Goal: Entertainment & Leisure: Consume media (video, audio)

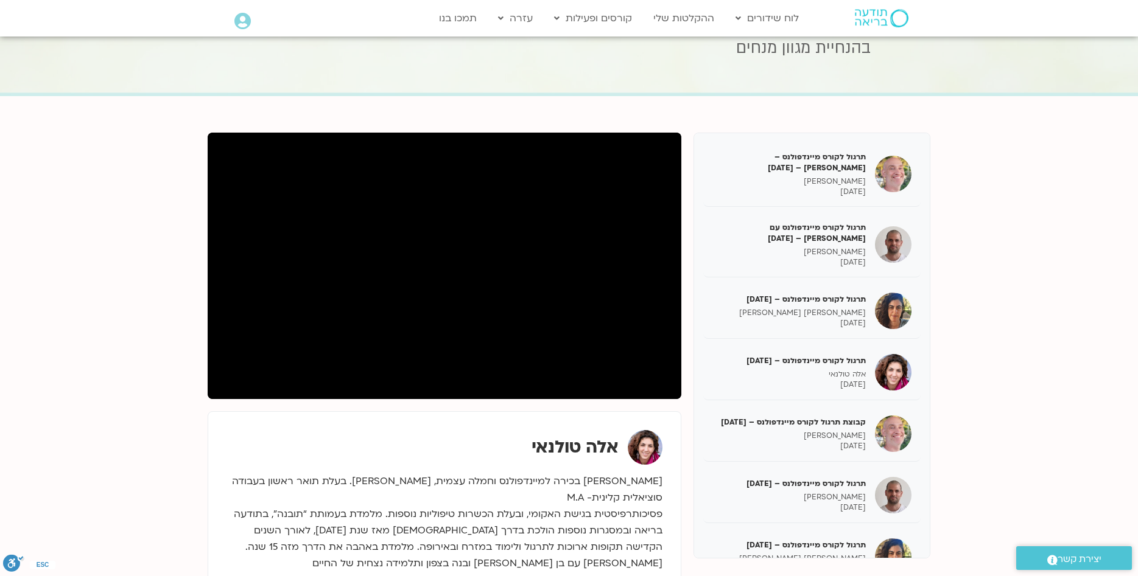
scroll to position [1210, 0]
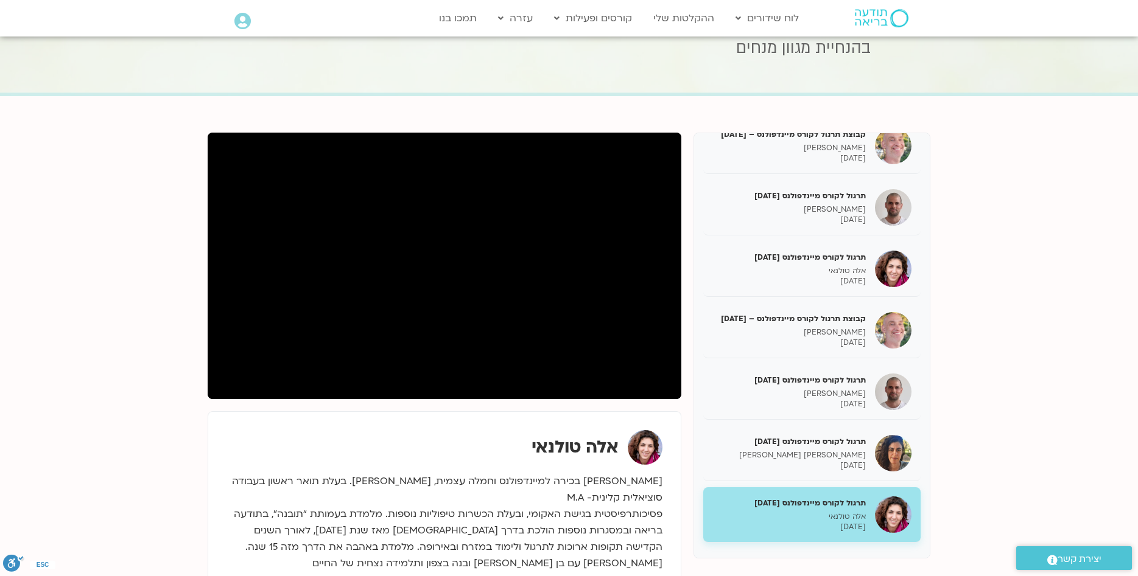
click at [241, 25] on icon at bounding box center [242, 21] width 16 height 17
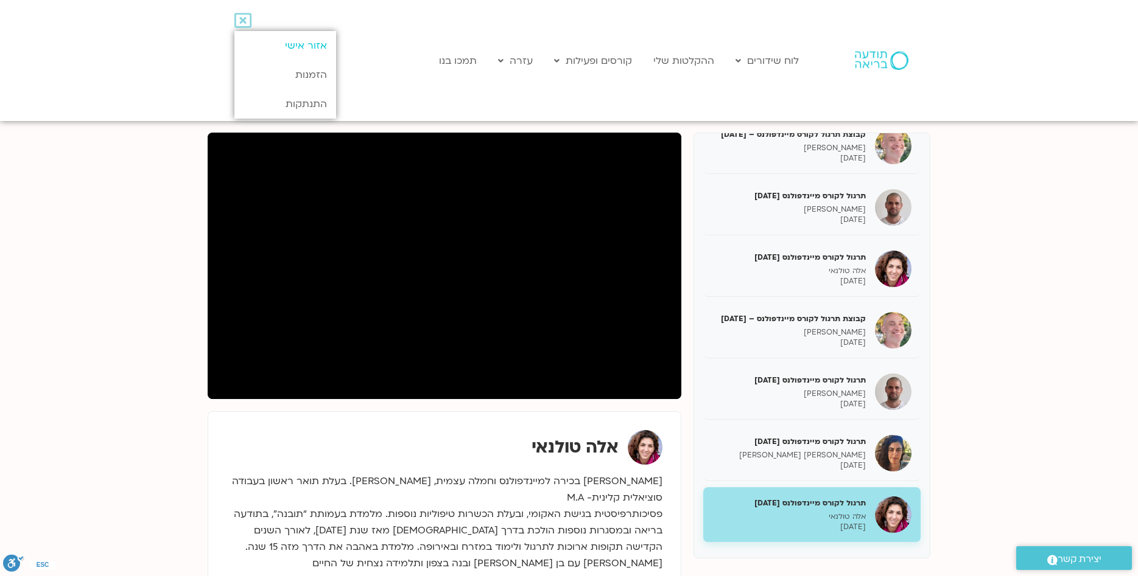
click at [300, 46] on link "אזור אישי" at bounding box center [285, 45] width 102 height 29
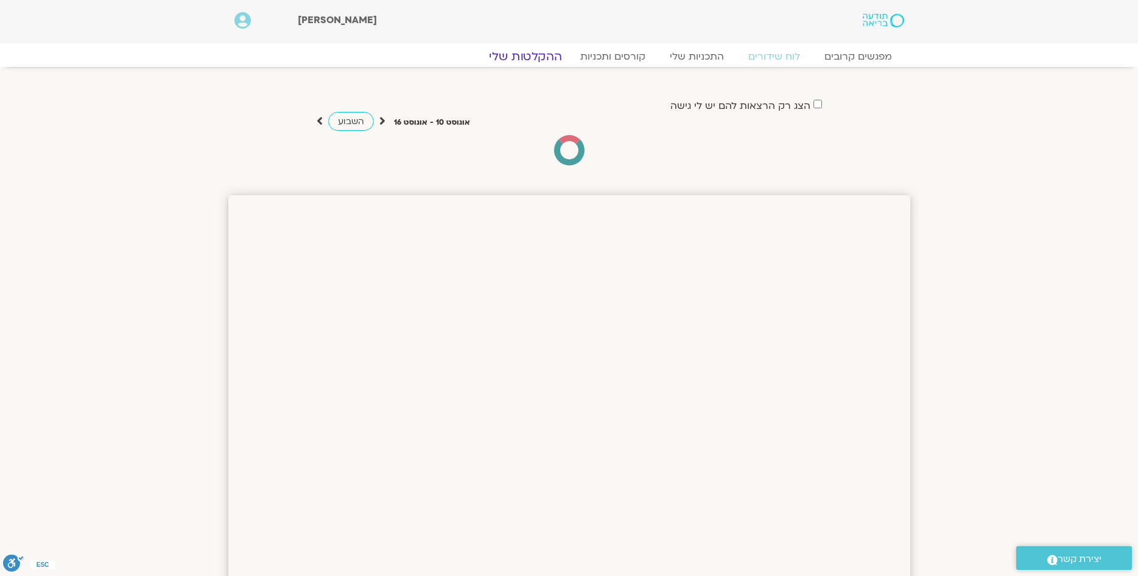
click at [548, 51] on link "ההקלטות שלי" at bounding box center [525, 56] width 102 height 15
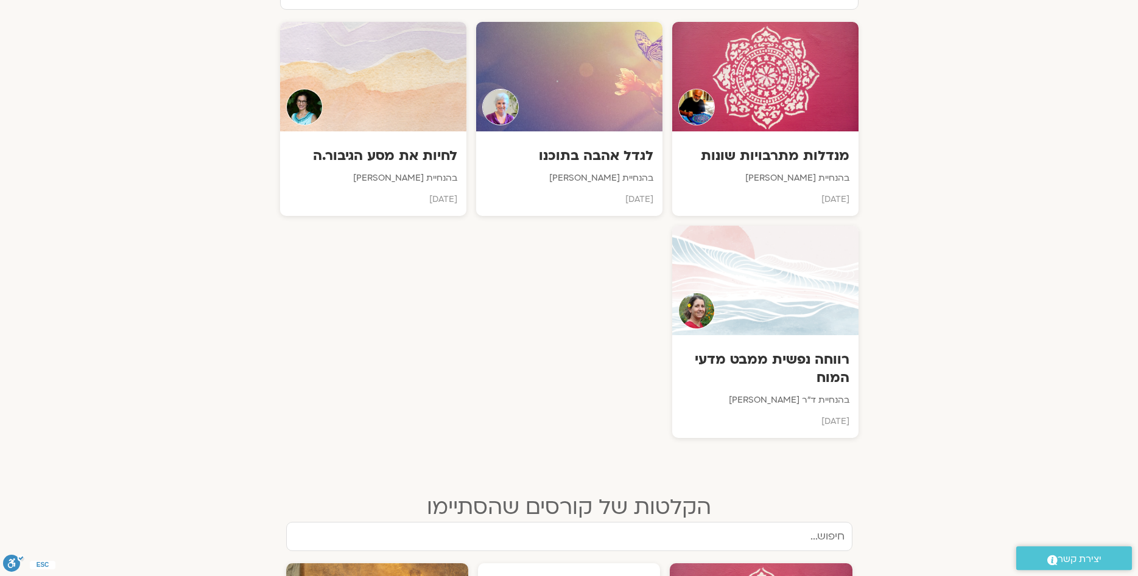
scroll to position [497, 0]
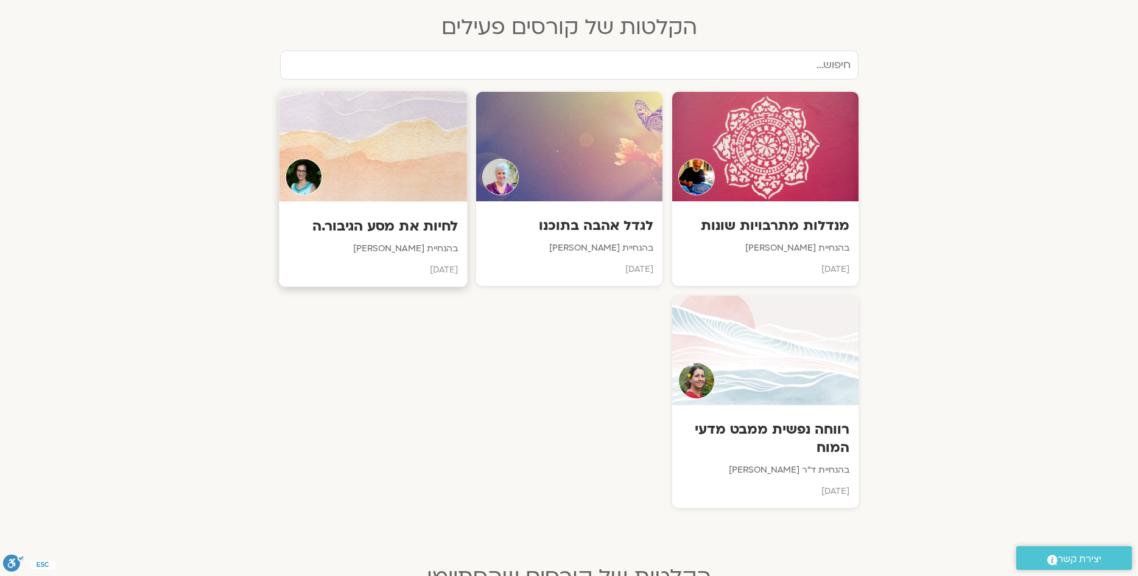
click at [373, 223] on h3 "לחיות את מסע הגיבור.ה" at bounding box center [373, 226] width 170 height 19
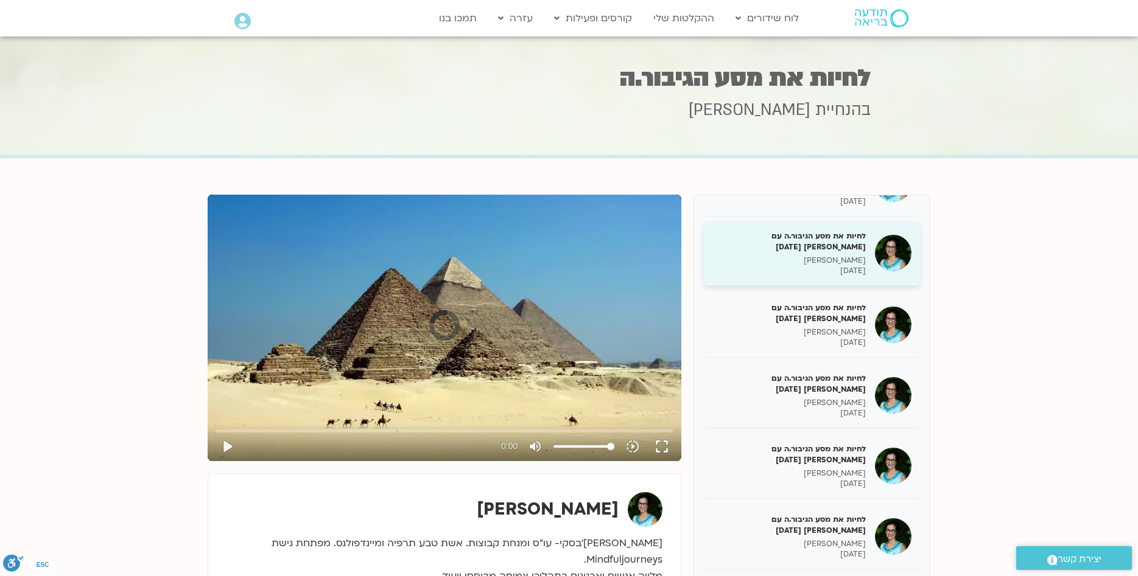
scroll to position [161, 0]
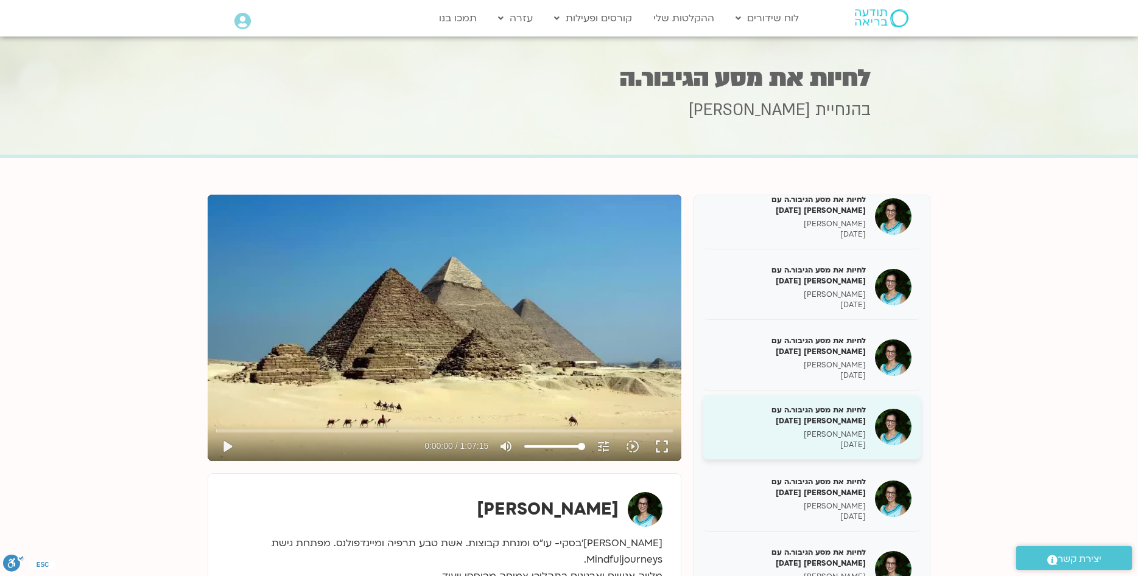
click at [845, 439] on p "תמר לינצבסקי" at bounding box center [788, 435] width 153 height 10
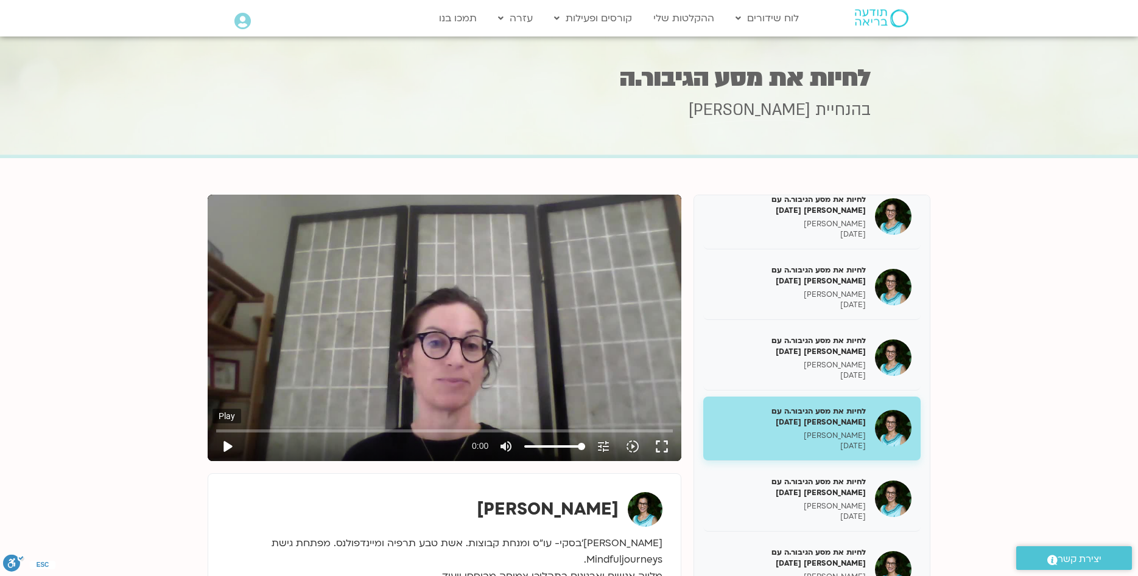
click at [227, 449] on button "play_arrow" at bounding box center [226, 446] width 29 height 29
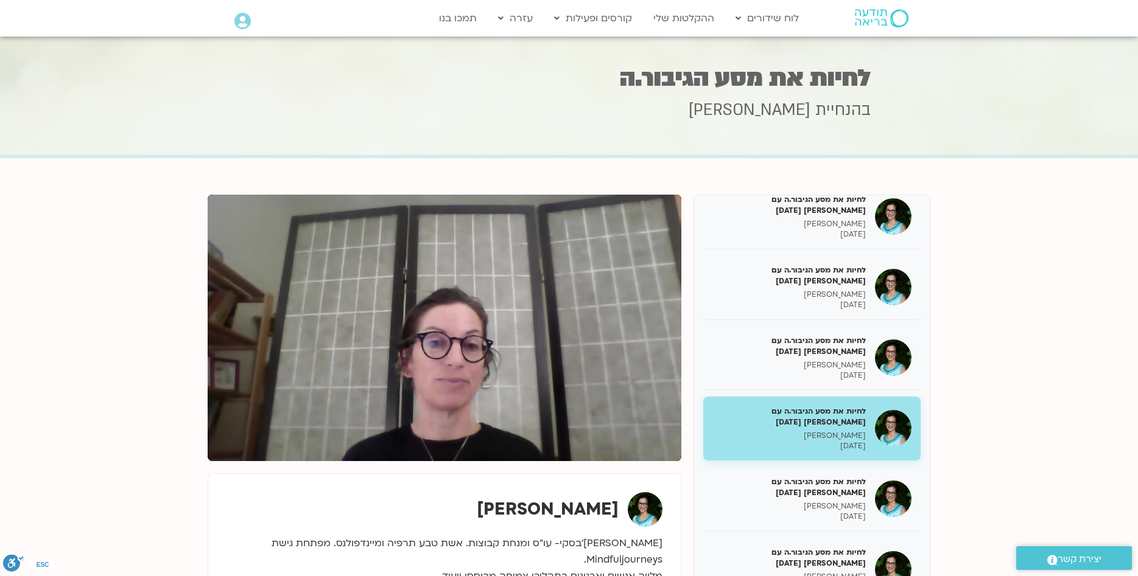
click at [1004, 297] on section "לחיות את מסע הגיבור.ה – תמר לינצבסקי – 30/1/25 תמר לינצבסקי 30/01/2025 לחיות את…" at bounding box center [569, 430] width 1138 height 544
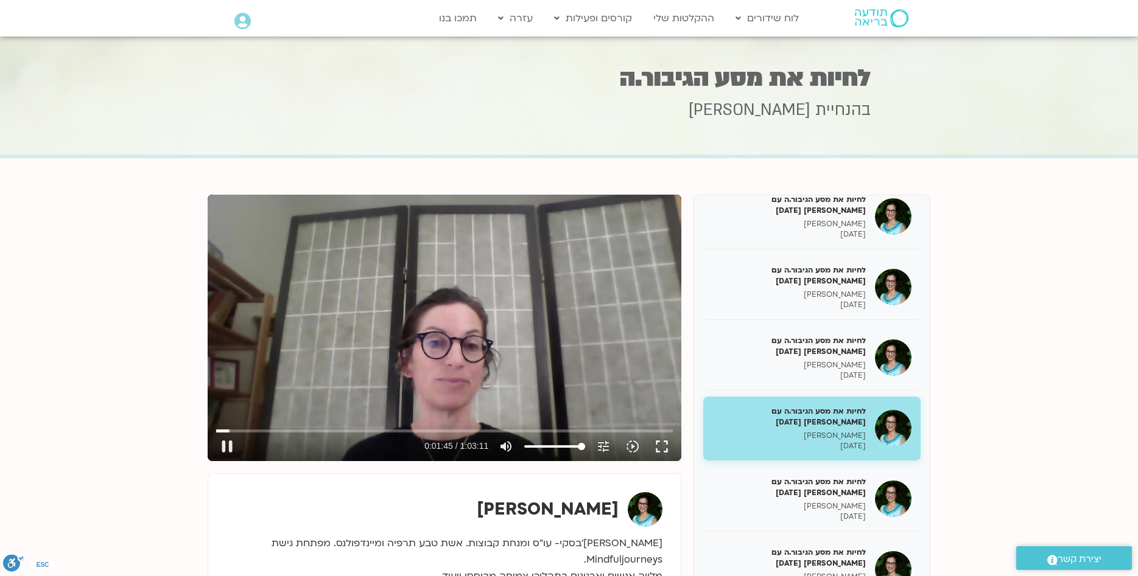
click at [522, 338] on div "Skip Ad pause 0:01:45 / 1:03:11 volume_up Mute tune Resolution Auto 720p slow_m…" at bounding box center [445, 328] width 474 height 267
click at [225, 448] on button "play_arrow" at bounding box center [226, 446] width 29 height 29
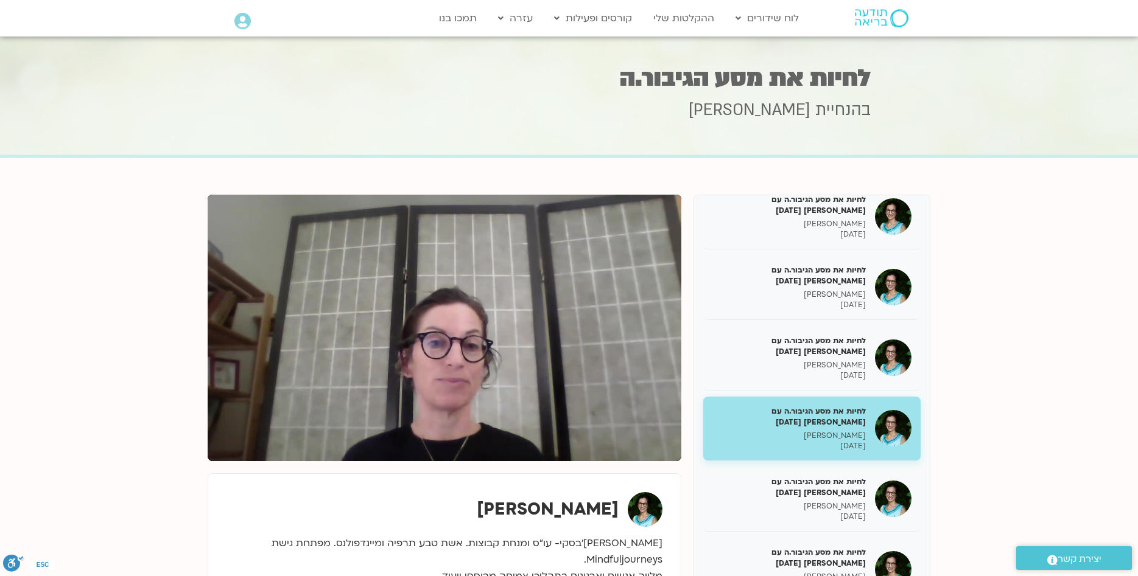
click at [402, 317] on div "Skip Ad pause 0:01:55 / 1:03:11 volume_up Mute tune Resolution Auto 720p slow_m…" at bounding box center [445, 328] width 474 height 267
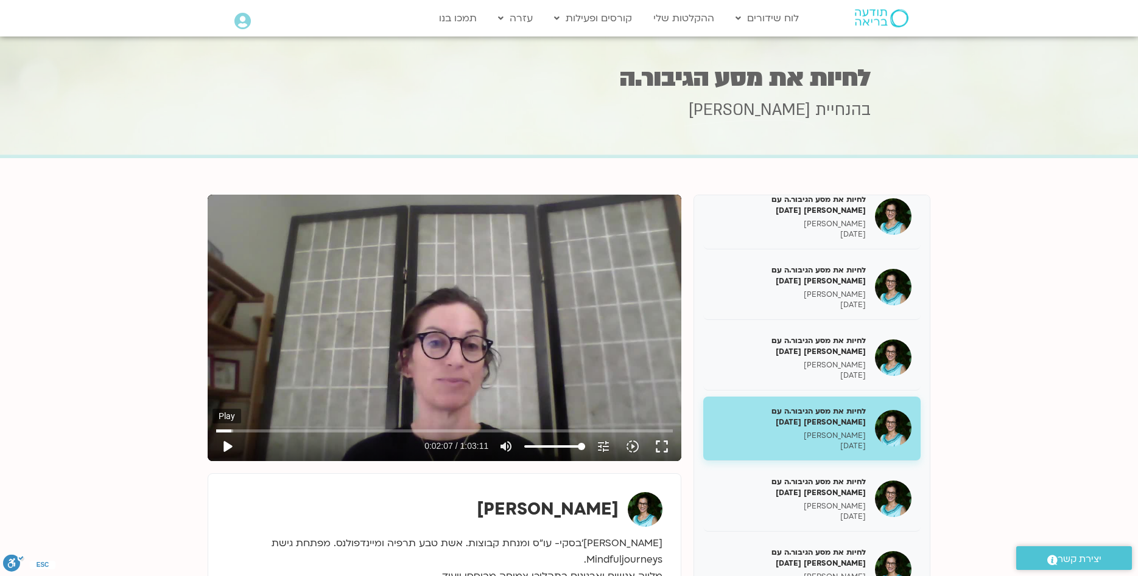
click at [223, 447] on button "play_arrow" at bounding box center [226, 446] width 29 height 29
click at [229, 443] on button "pause" at bounding box center [226, 446] width 29 height 29
click at [485, 322] on div "Skip Ad 1:59 play_arrow 0:09:40 / 1:03:11 volume_up Mute tune Resolution Auto 7…" at bounding box center [445, 328] width 474 height 267
click at [295, 430] on input "Seek" at bounding box center [444, 430] width 457 height 7
click at [302, 429] on input "Seek" at bounding box center [444, 430] width 457 height 7
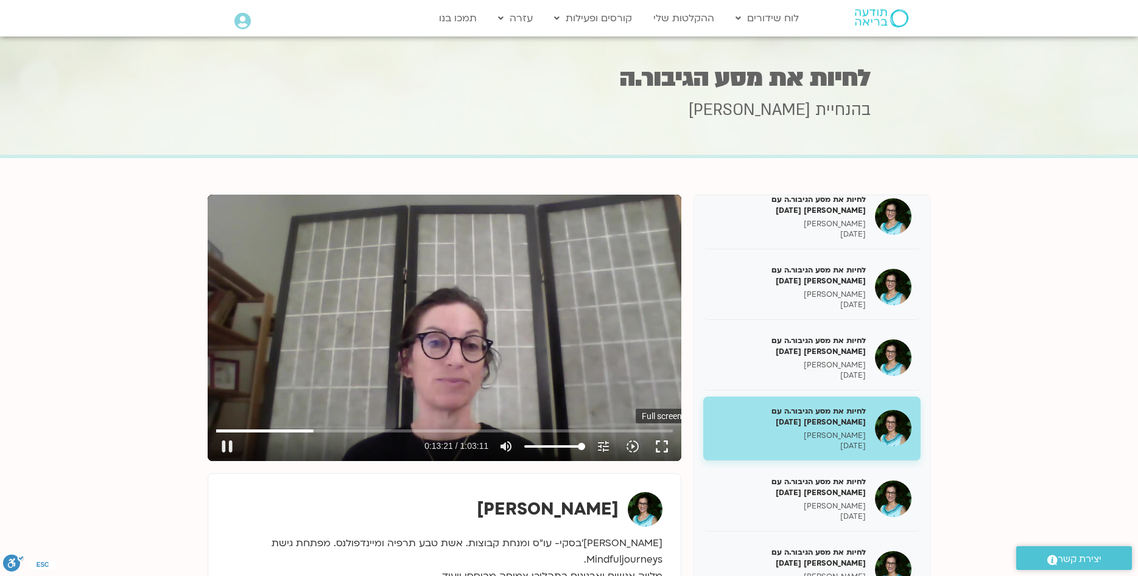
click at [659, 447] on button "fullscreen" at bounding box center [661, 446] width 29 height 29
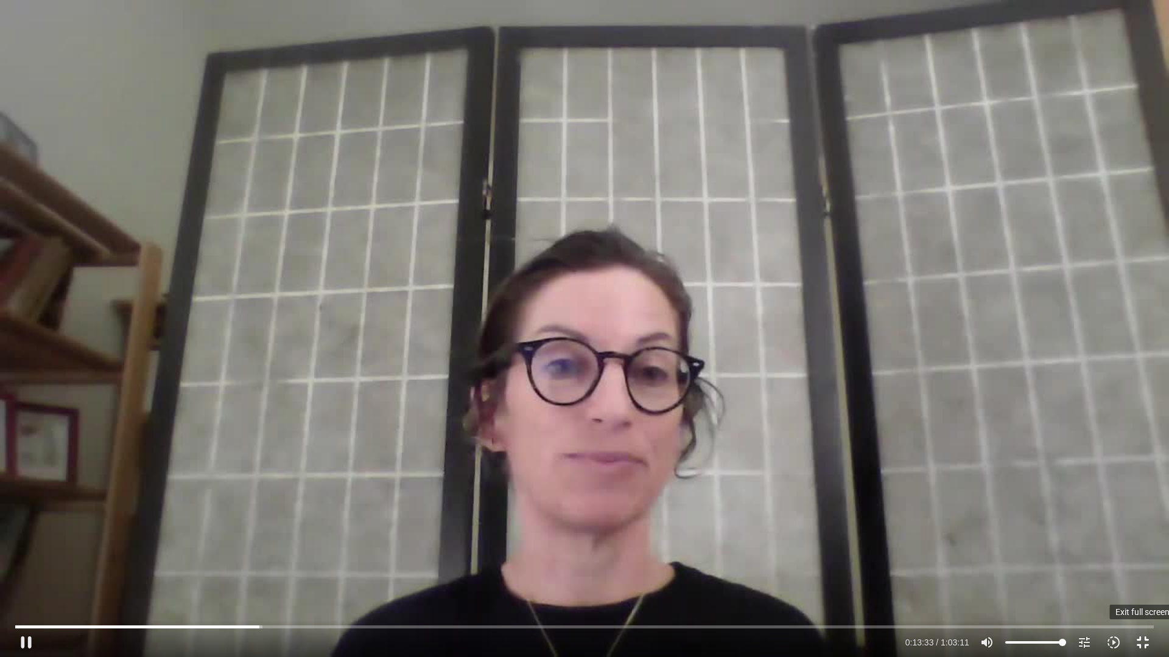
click at [1137, 576] on button "fullscreen_exit" at bounding box center [1142, 642] width 29 height 29
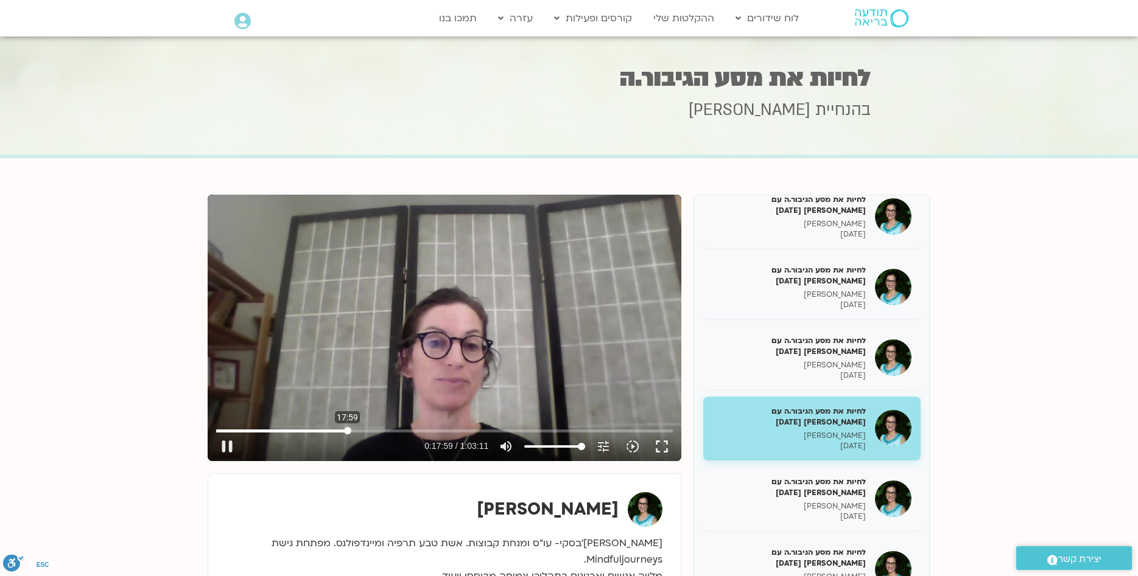
click at [348, 430] on input "Seek" at bounding box center [444, 430] width 457 height 7
click at [352, 430] on input "Seek" at bounding box center [444, 430] width 457 height 7
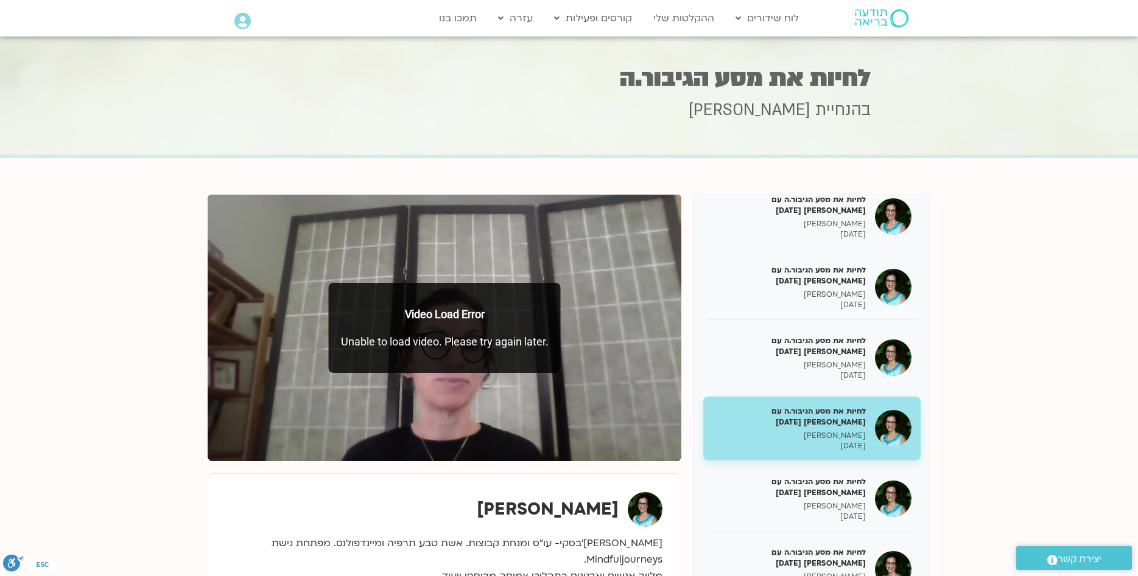
type input "2372.294055"
